Goal: Information Seeking & Learning: Check status

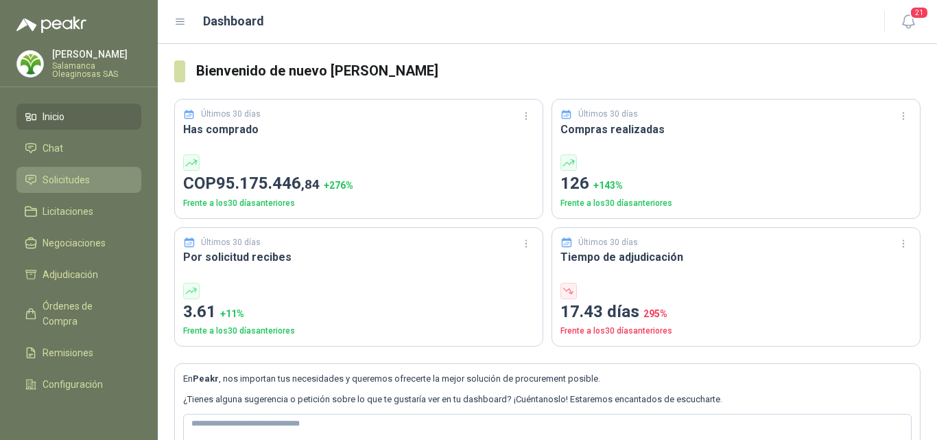
click at [89, 170] on link "Solicitudes" at bounding box center [78, 180] width 125 height 26
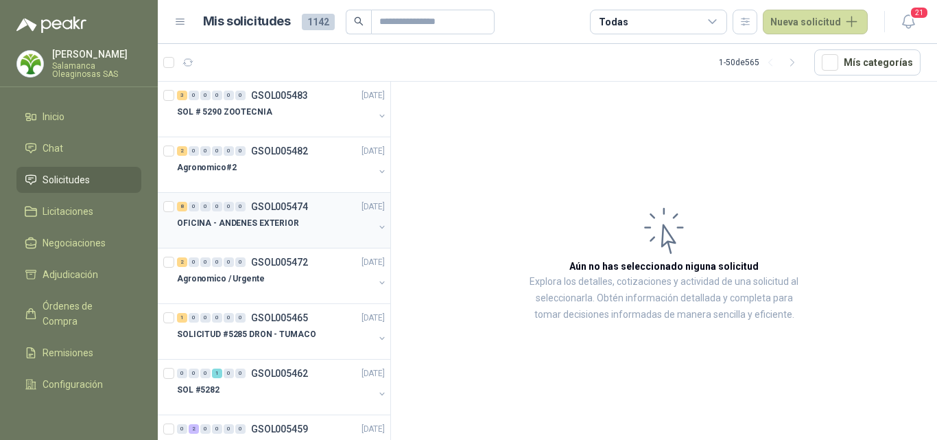
click at [287, 219] on p "OFICINA - ANDENES EXTERIOR" at bounding box center [238, 223] width 122 height 13
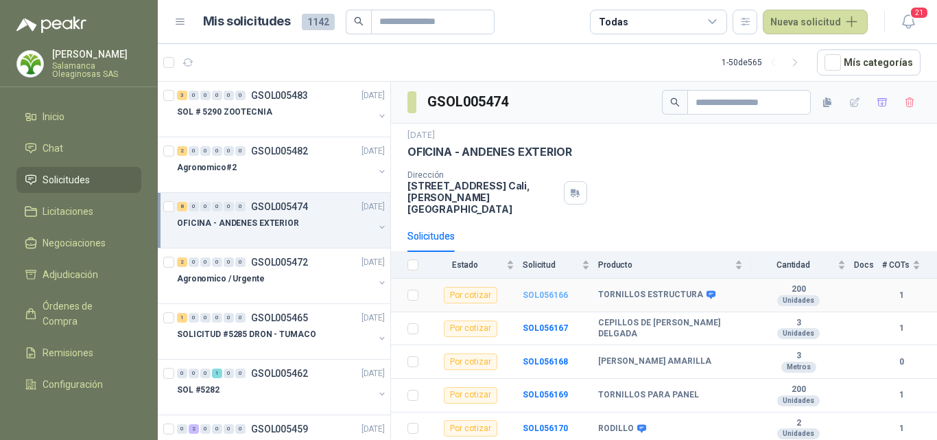
click at [543, 290] on b "SOL056166" at bounding box center [545, 295] width 45 height 10
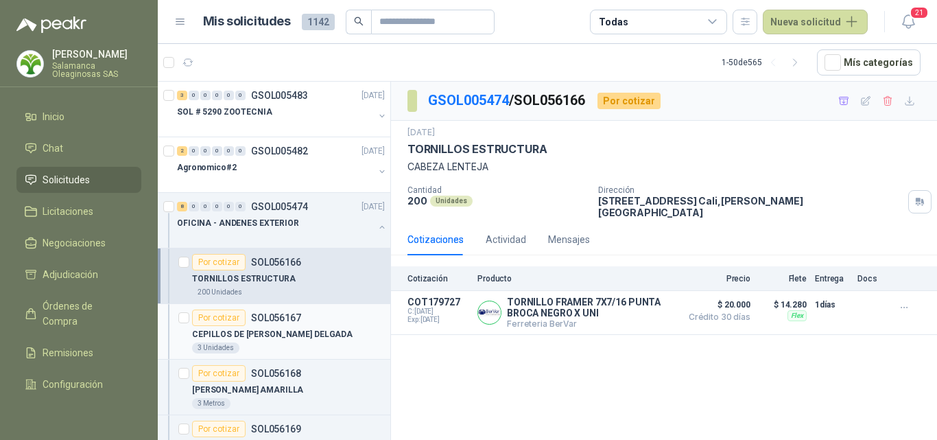
click at [296, 317] on p "SOL056167" at bounding box center [276, 318] width 50 height 10
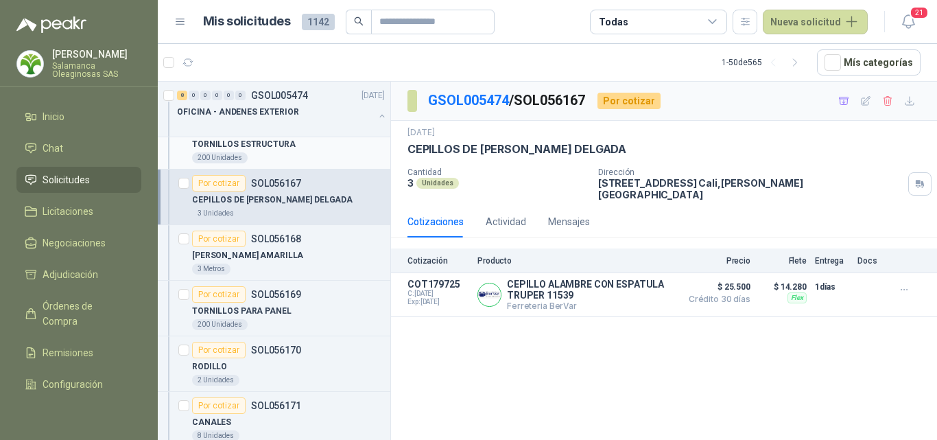
scroll to position [137, 0]
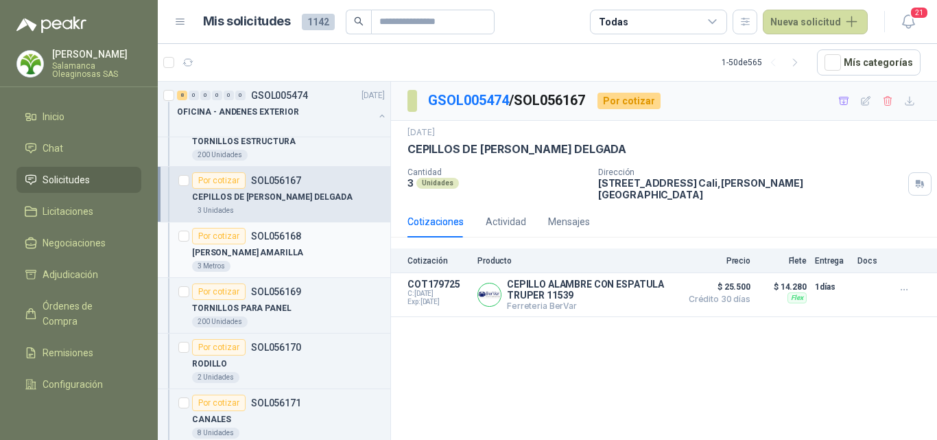
click at [334, 276] on article "Por cotizar SOL056168 [PERSON_NAME] AMARILLA 3 Metros" at bounding box center [274, 250] width 233 height 56
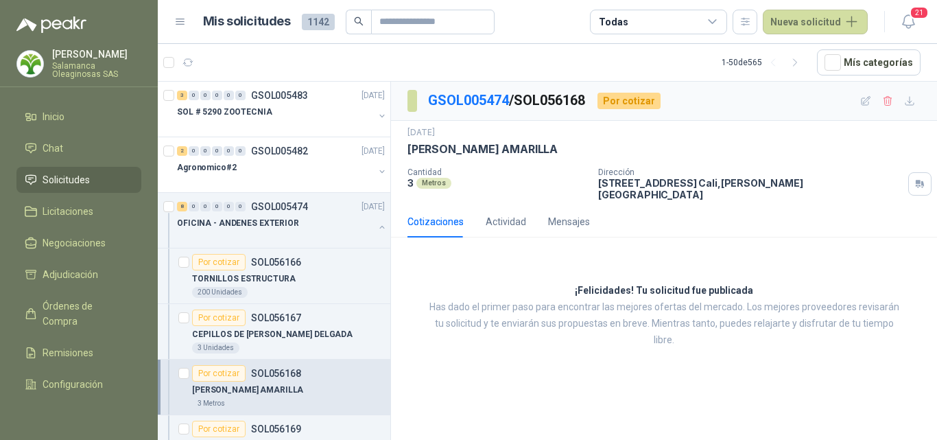
click at [94, 65] on p "Salamanca Oleaginosas SAS" at bounding box center [96, 70] width 89 height 16
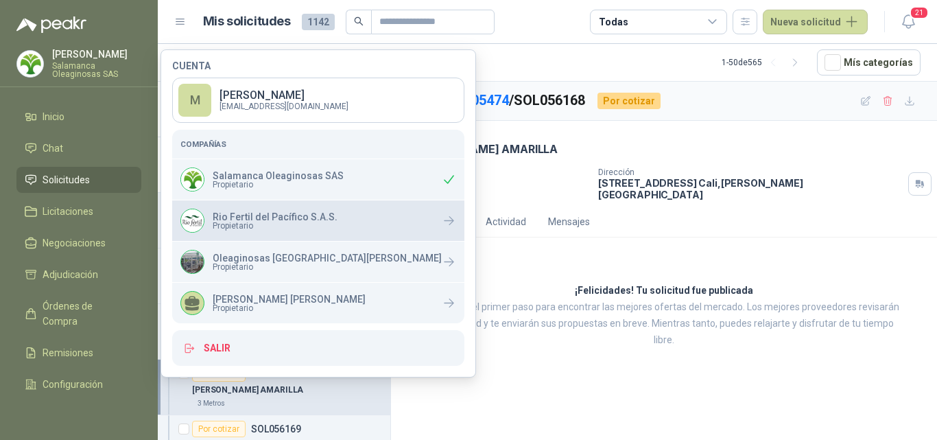
click at [239, 226] on span "Propietario" at bounding box center [275, 226] width 125 height 8
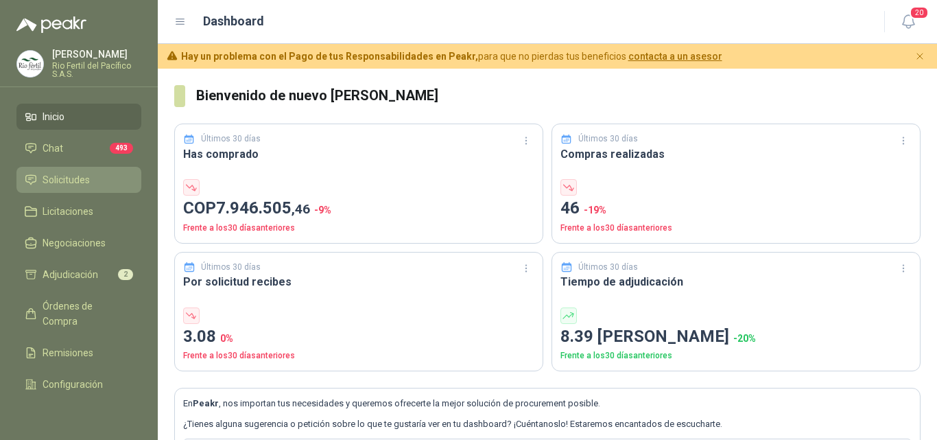
click at [71, 178] on span "Solicitudes" at bounding box center [66, 179] width 47 height 15
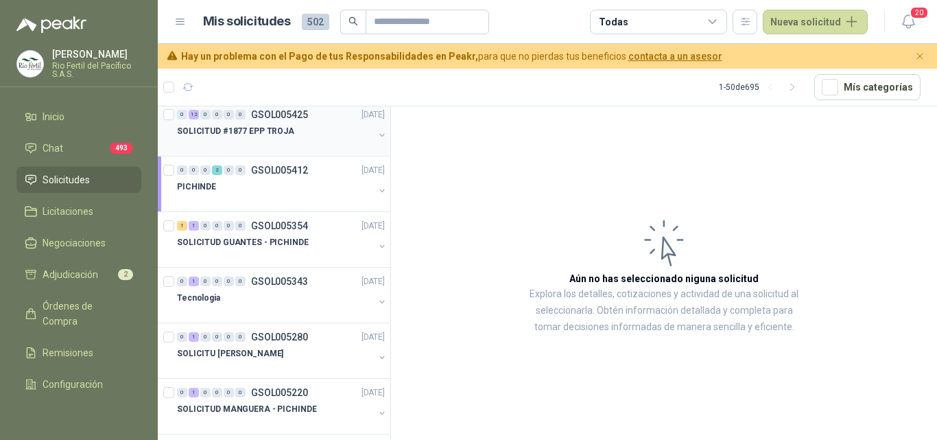
scroll to position [137, 0]
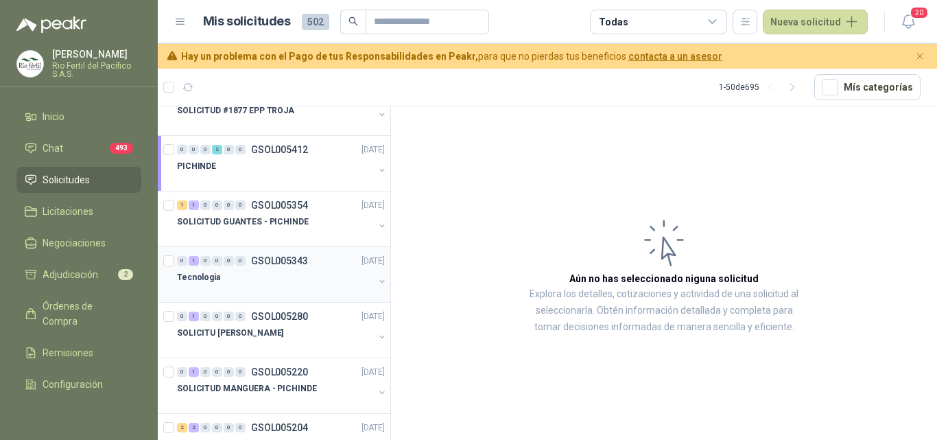
click at [275, 277] on div "Tecnologia" at bounding box center [275, 277] width 197 height 16
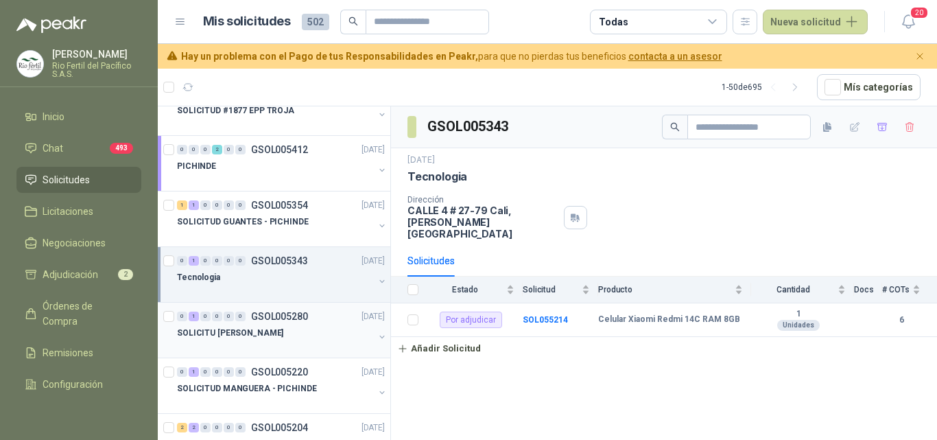
click at [286, 338] on div "SOLICITU JIMMY" at bounding box center [275, 333] width 197 height 16
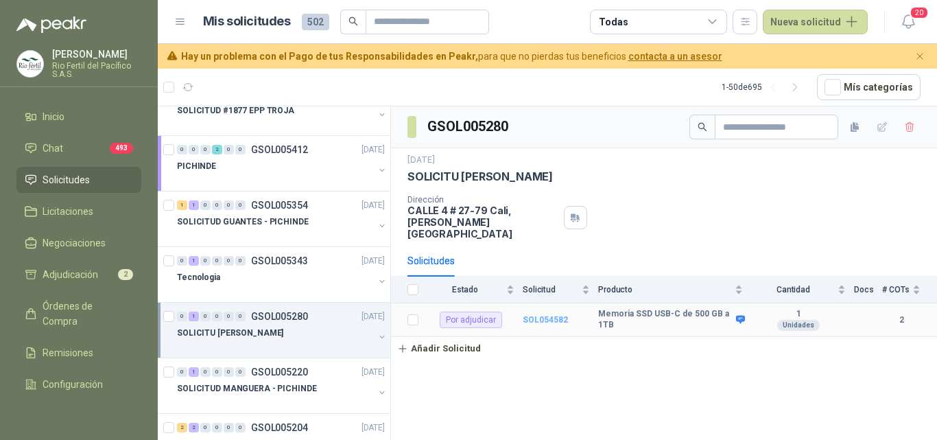
click at [545, 315] on b "SOL054582" at bounding box center [545, 320] width 45 height 10
